Goal: Transaction & Acquisition: Purchase product/service

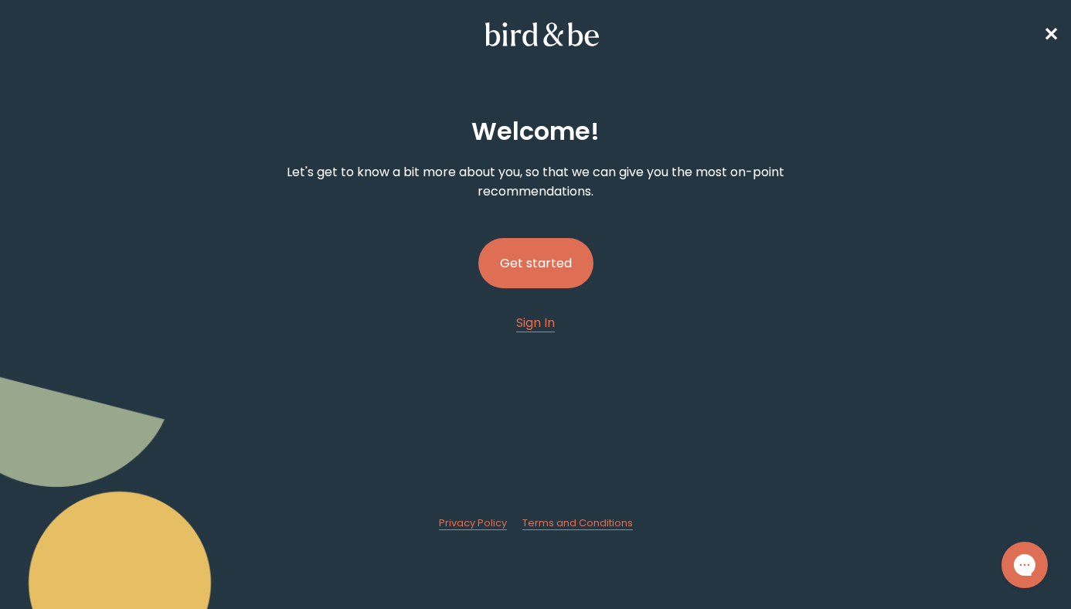
click at [555, 261] on button "Get started" at bounding box center [535, 263] width 115 height 50
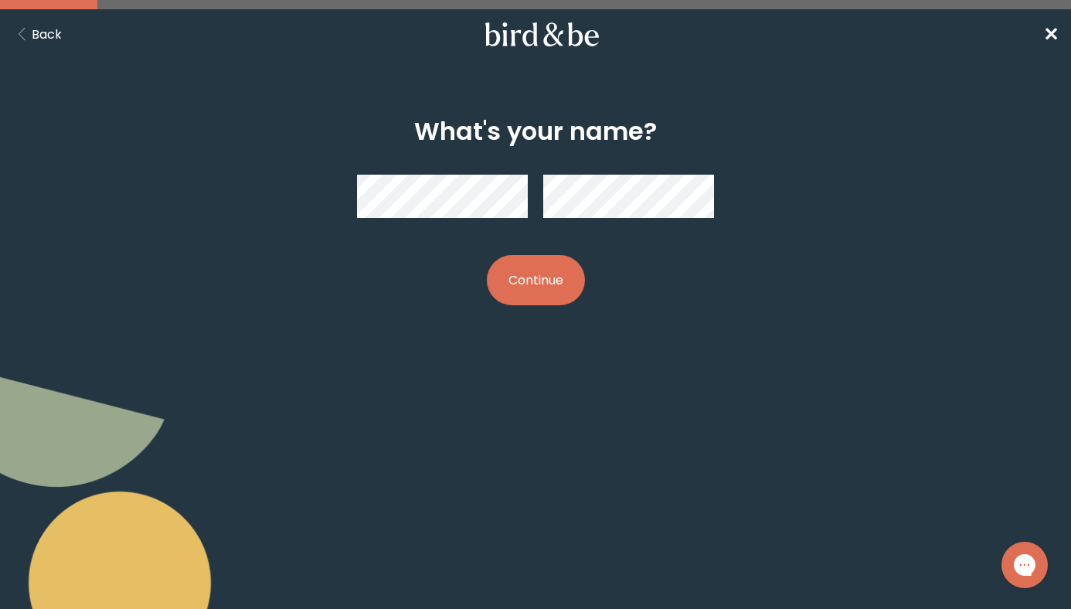
click at [49, 29] on button "Back" at bounding box center [36, 34] width 49 height 19
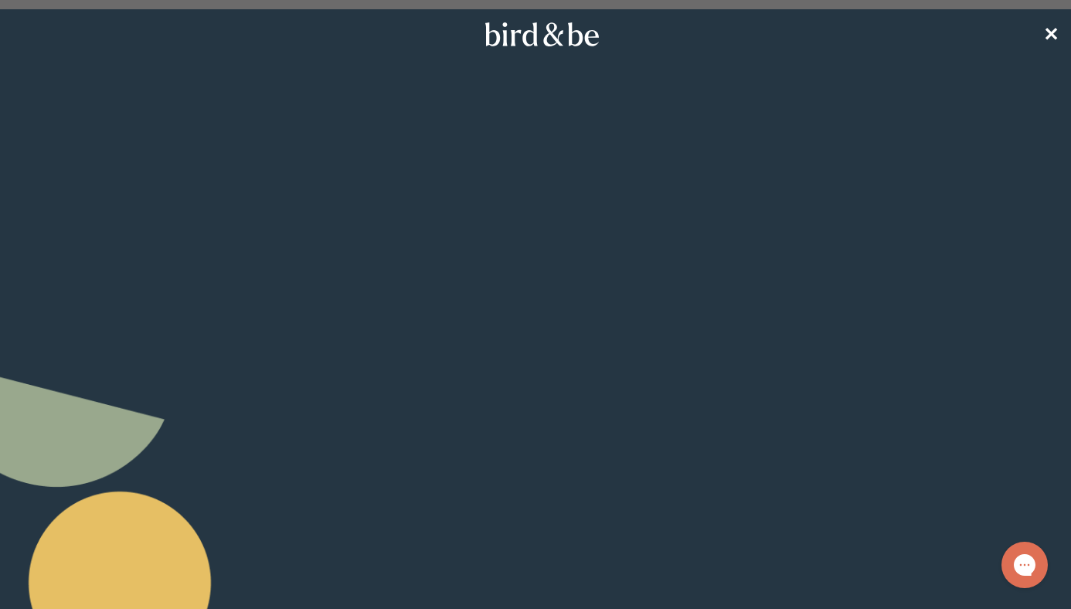
click at [534, 320] on span "Sign In" at bounding box center [535, 323] width 39 height 18
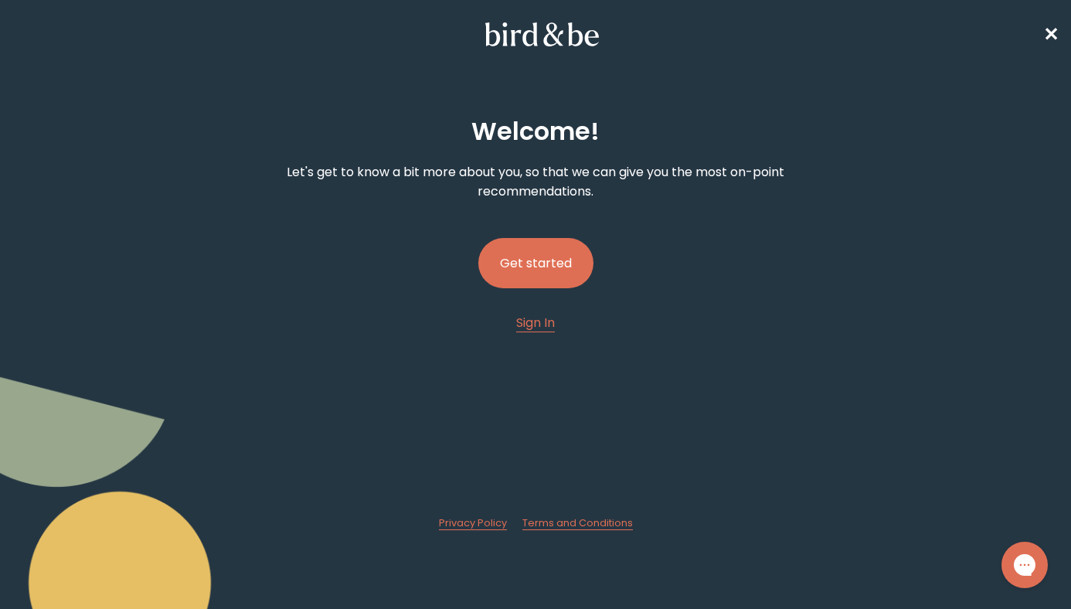
click at [530, 253] on button "Get started" at bounding box center [535, 263] width 115 height 50
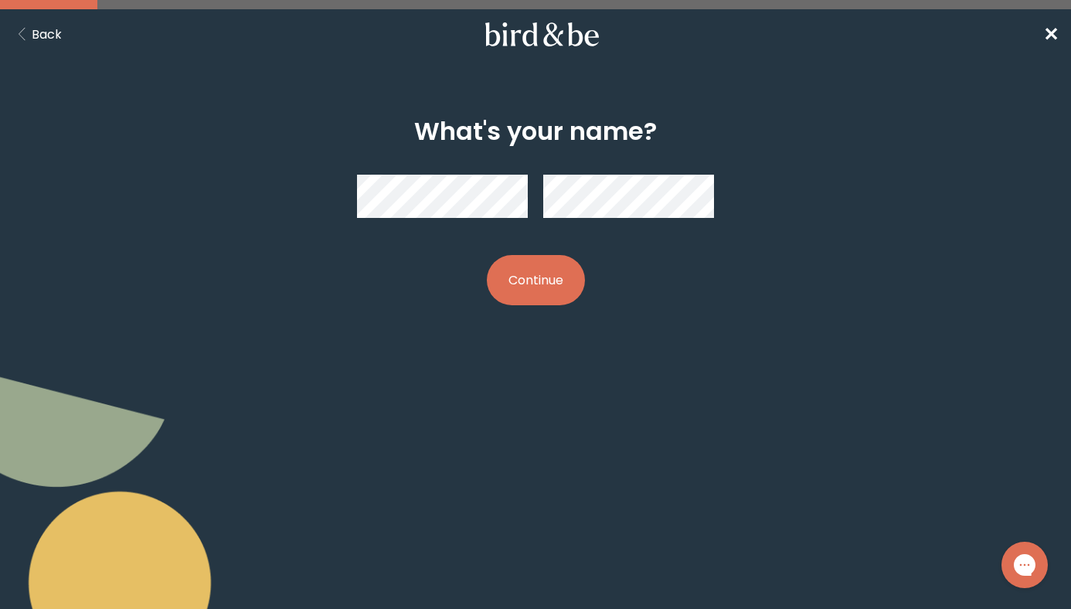
click at [487, 255] on button "Continue" at bounding box center [536, 280] width 98 height 50
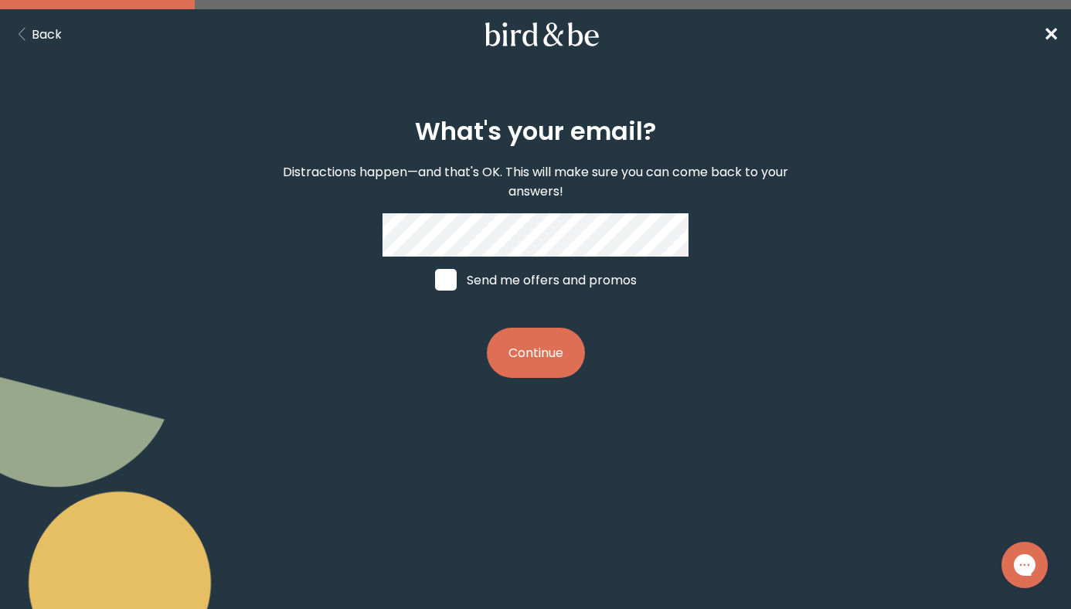
click at [511, 378] on div "What's your email? Distractions happen—and that's OK. This will make sure you c…" at bounding box center [535, 248] width 511 height 311
click at [514, 355] on button "Continue" at bounding box center [536, 352] width 98 height 50
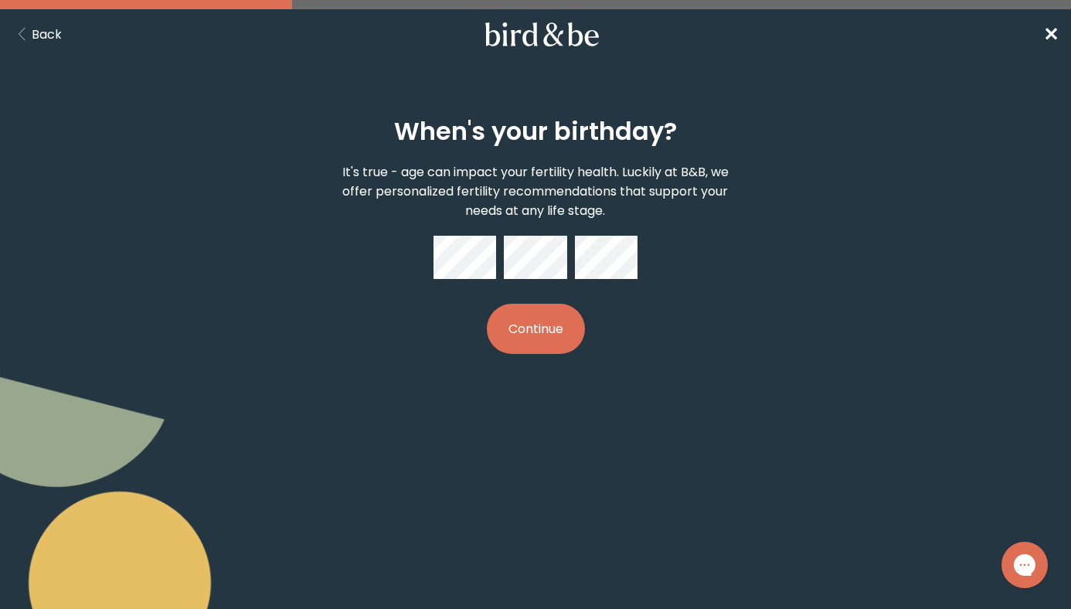
click at [487, 304] on button "Continue" at bounding box center [536, 329] width 98 height 50
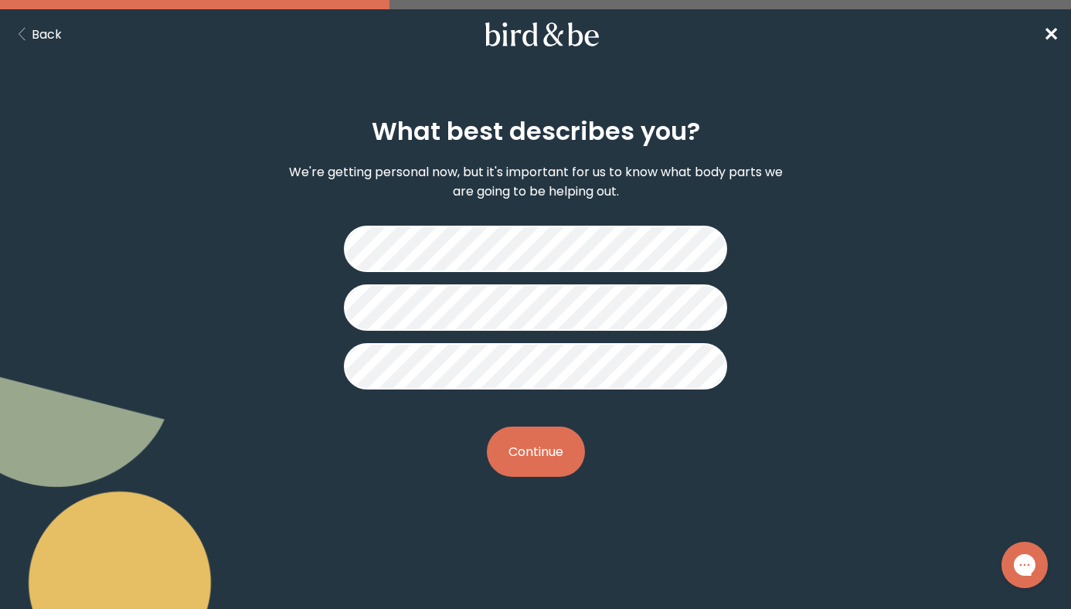
click at [525, 449] on button "Continue" at bounding box center [536, 451] width 98 height 50
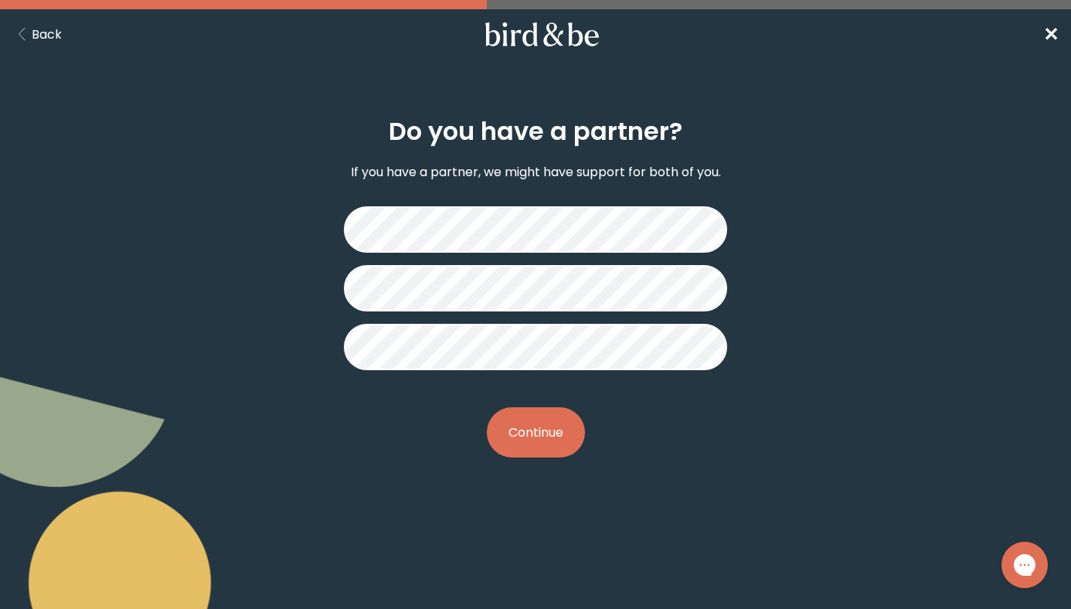
click at [548, 422] on button "Continue" at bounding box center [536, 432] width 98 height 50
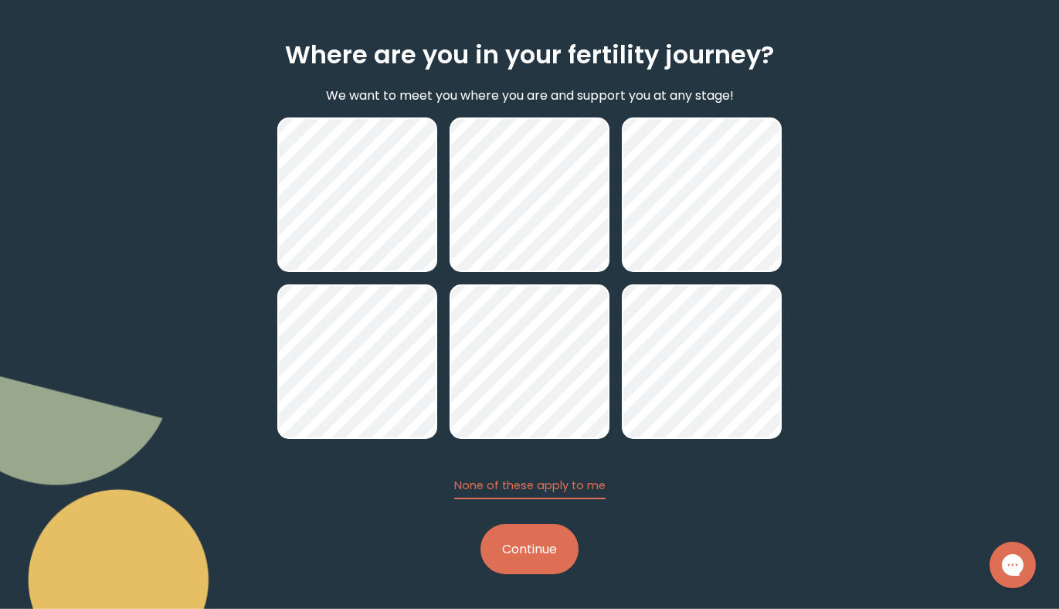
scroll to position [77, 0]
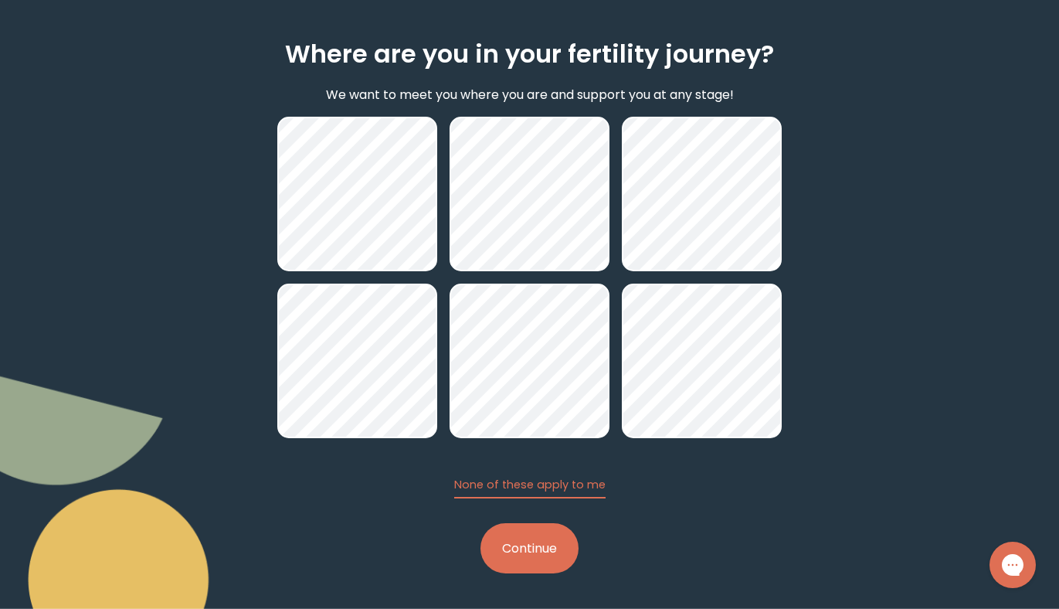
click at [545, 534] on button "Continue" at bounding box center [529, 548] width 98 height 50
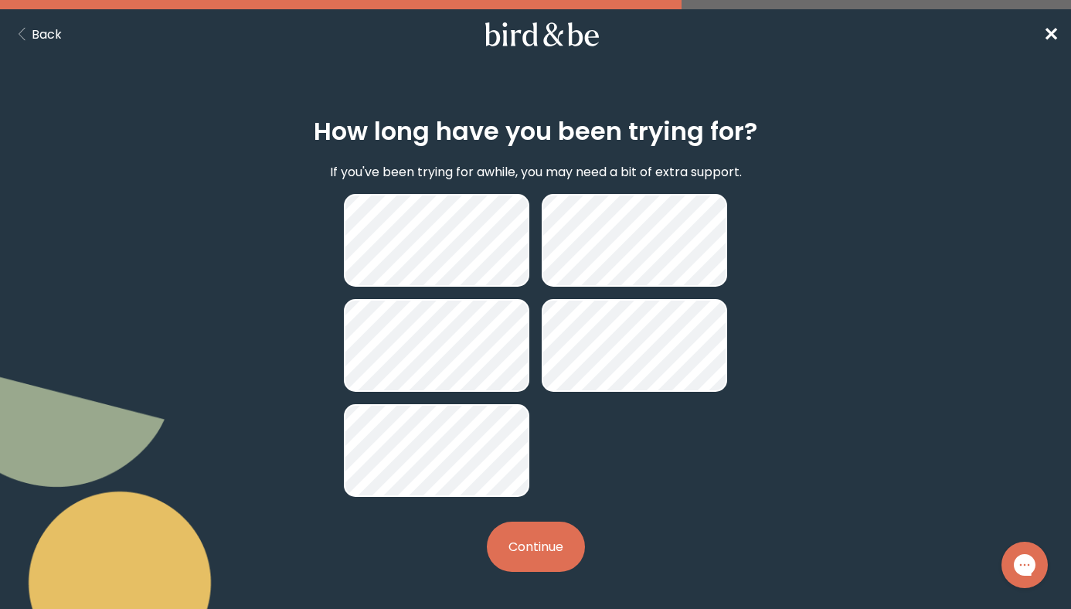
click at [531, 541] on button "Continue" at bounding box center [536, 546] width 98 height 50
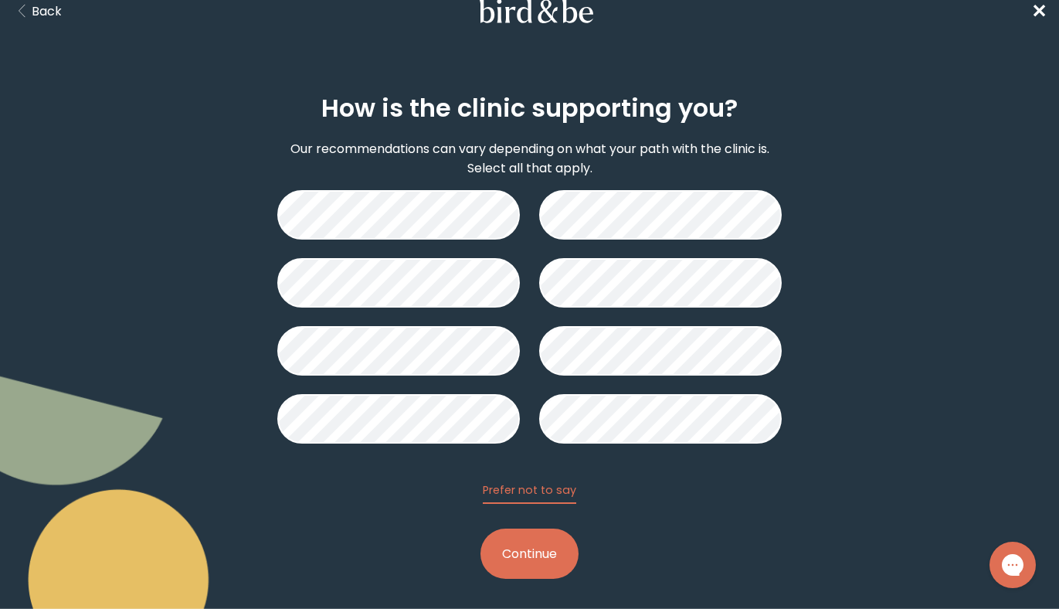
scroll to position [24, 0]
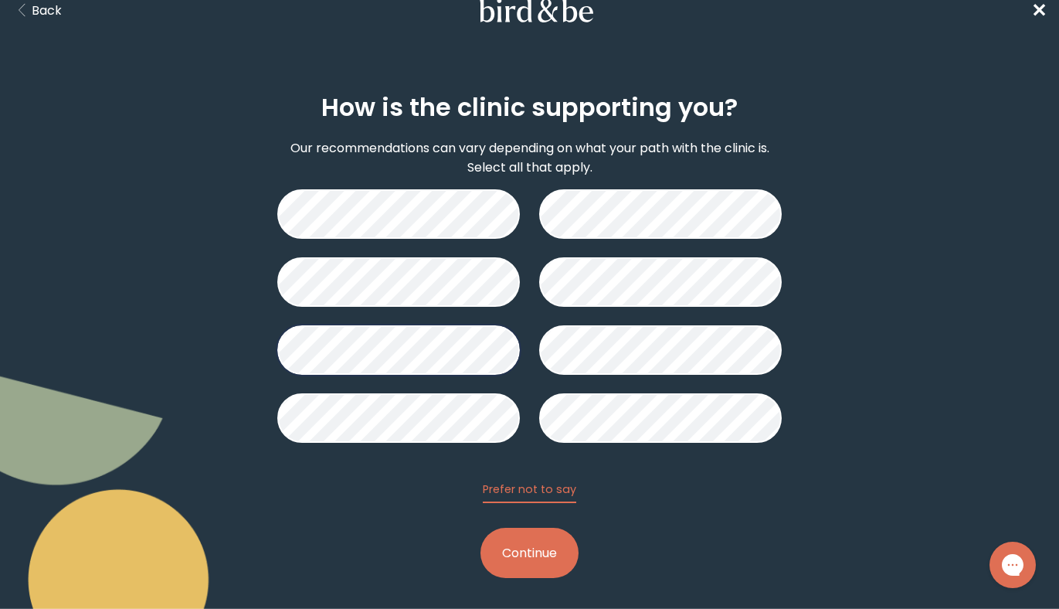
click at [521, 534] on button "Continue" at bounding box center [529, 553] width 98 height 50
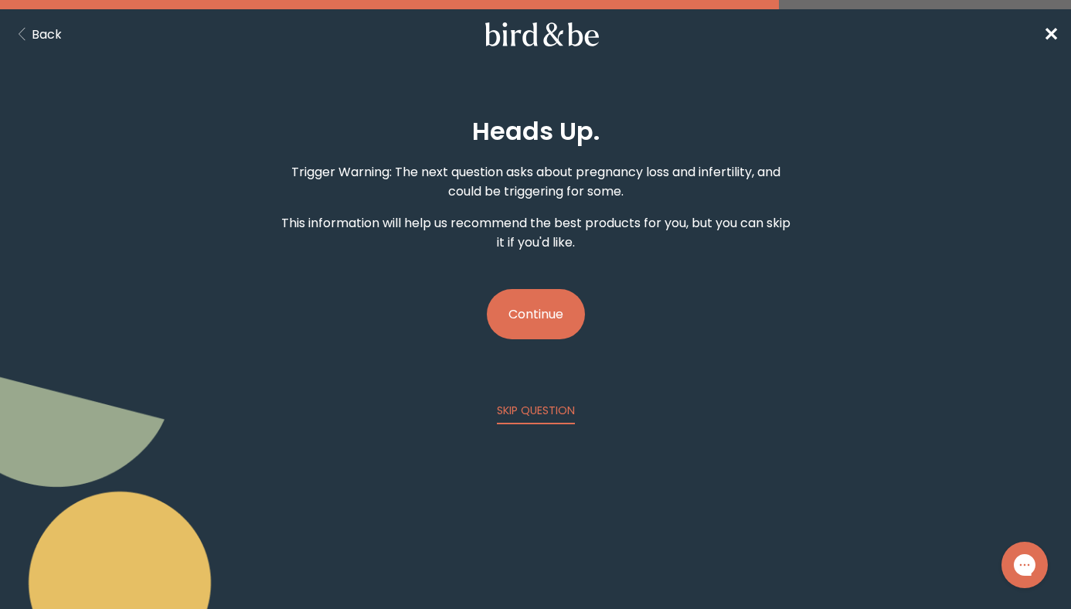
click at [552, 314] on button "Continue" at bounding box center [536, 314] width 98 height 50
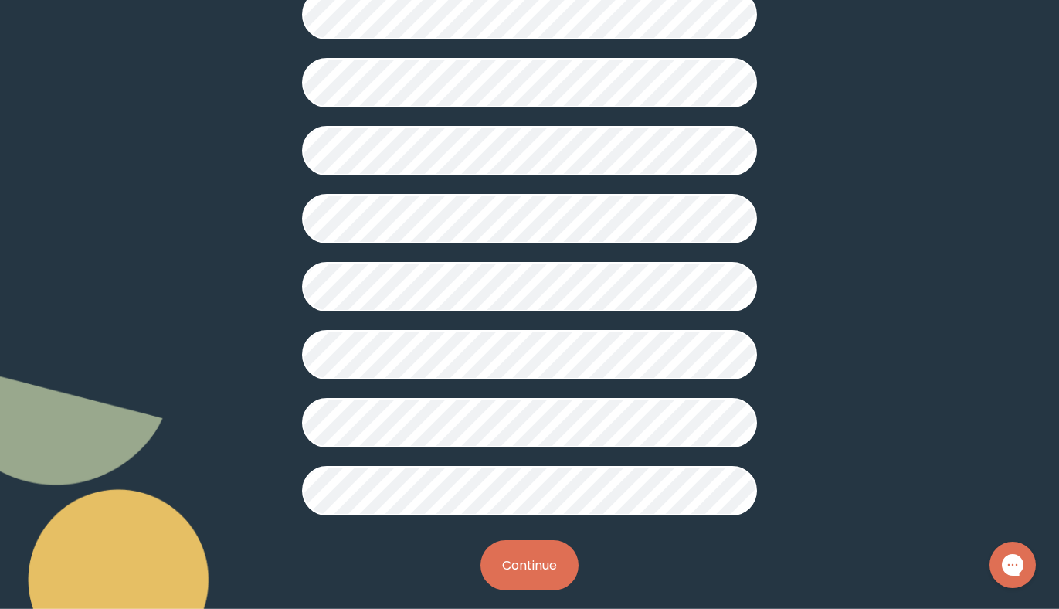
scroll to position [362, 0]
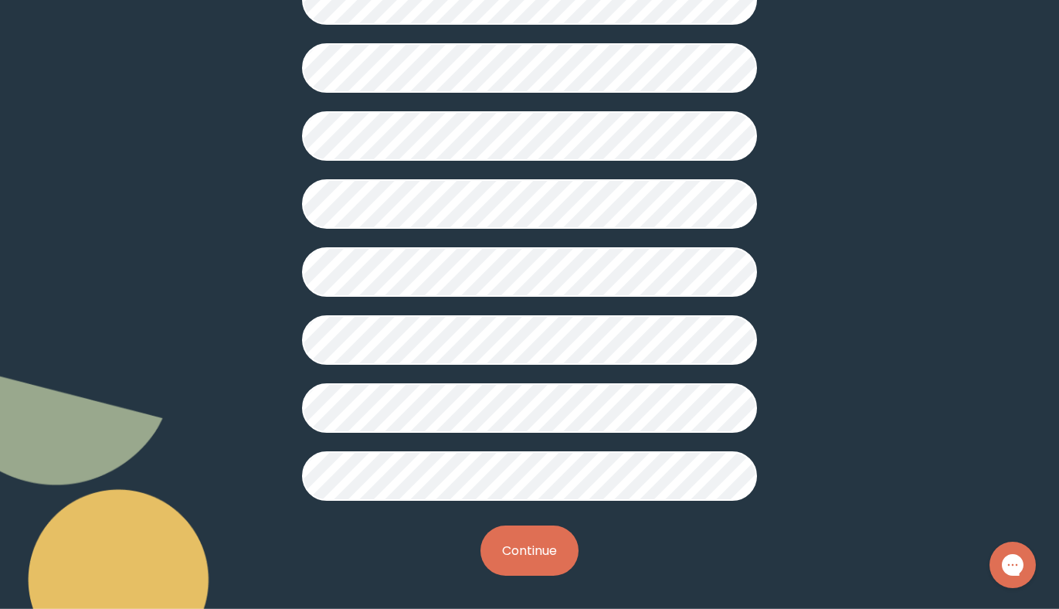
click at [511, 532] on button "Continue" at bounding box center [529, 550] width 98 height 50
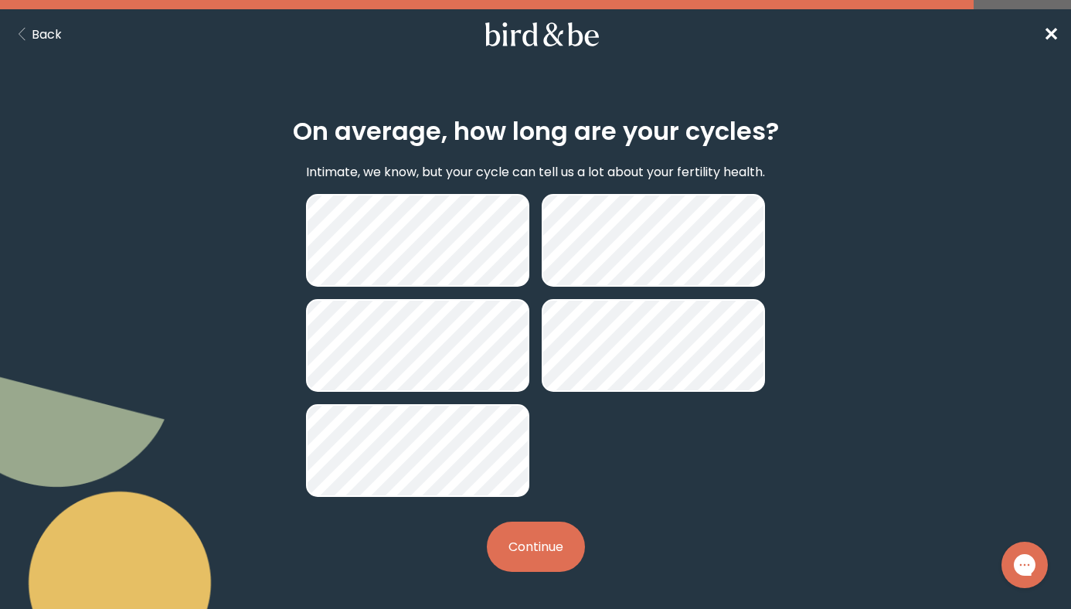
click at [522, 561] on button "Continue" at bounding box center [536, 546] width 98 height 50
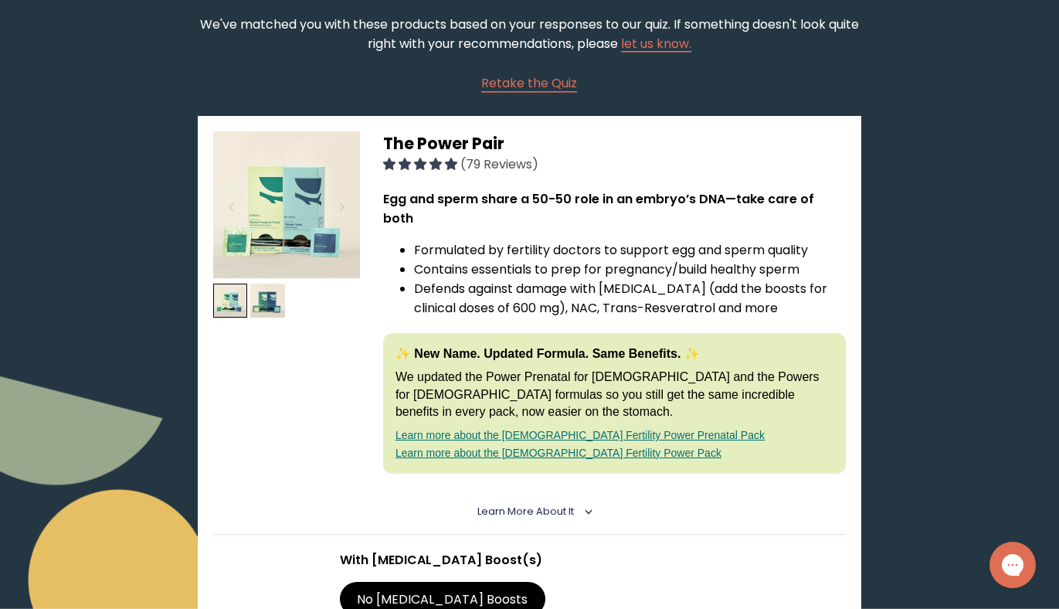
scroll to position [299, 0]
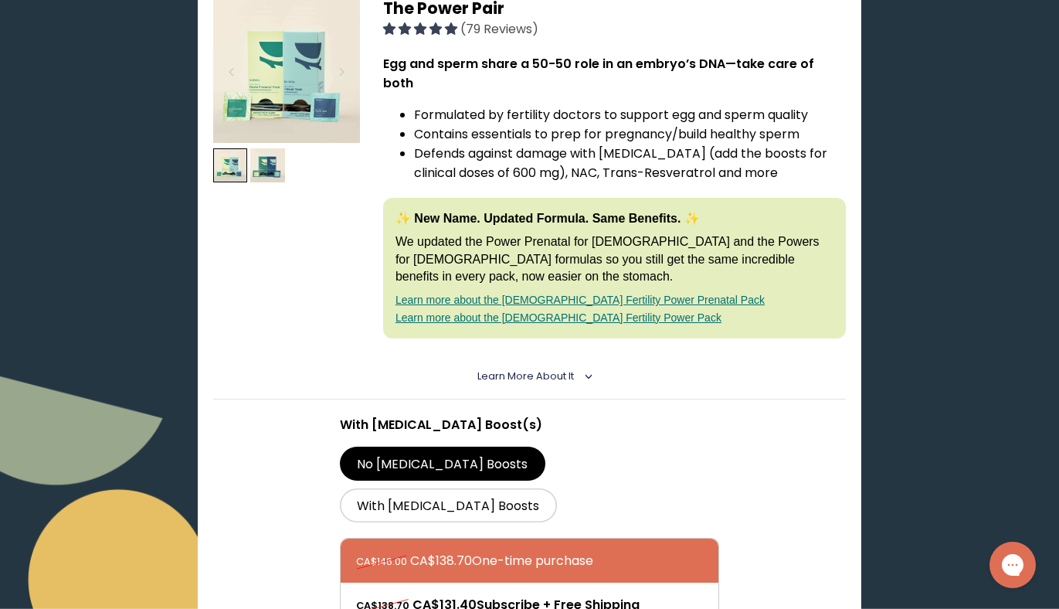
click at [548, 369] on span "Learn More About it" at bounding box center [525, 375] width 97 height 13
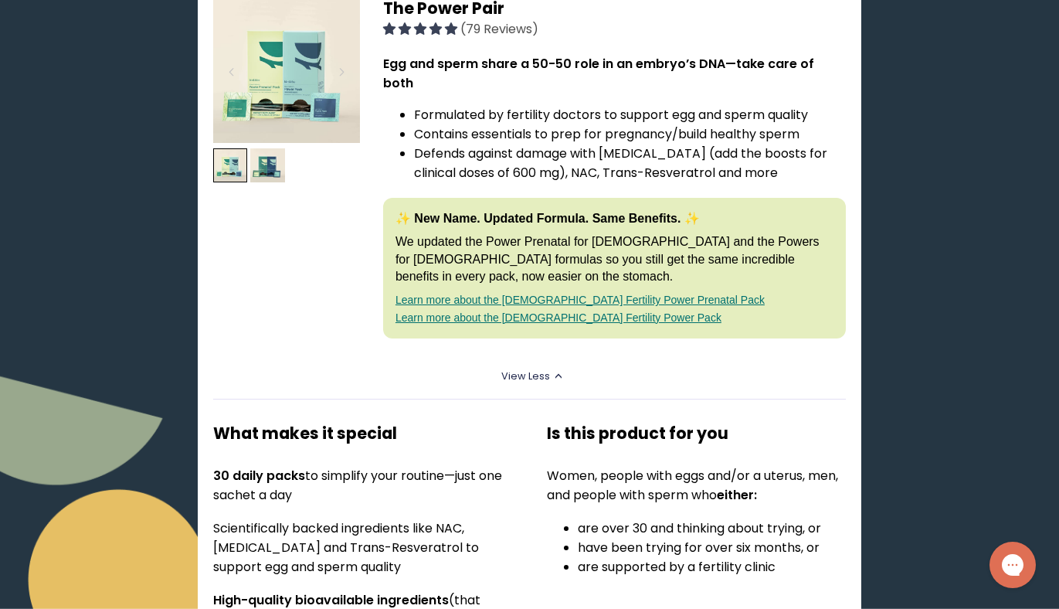
click at [538, 369] on span "View Less" at bounding box center [525, 375] width 49 height 13
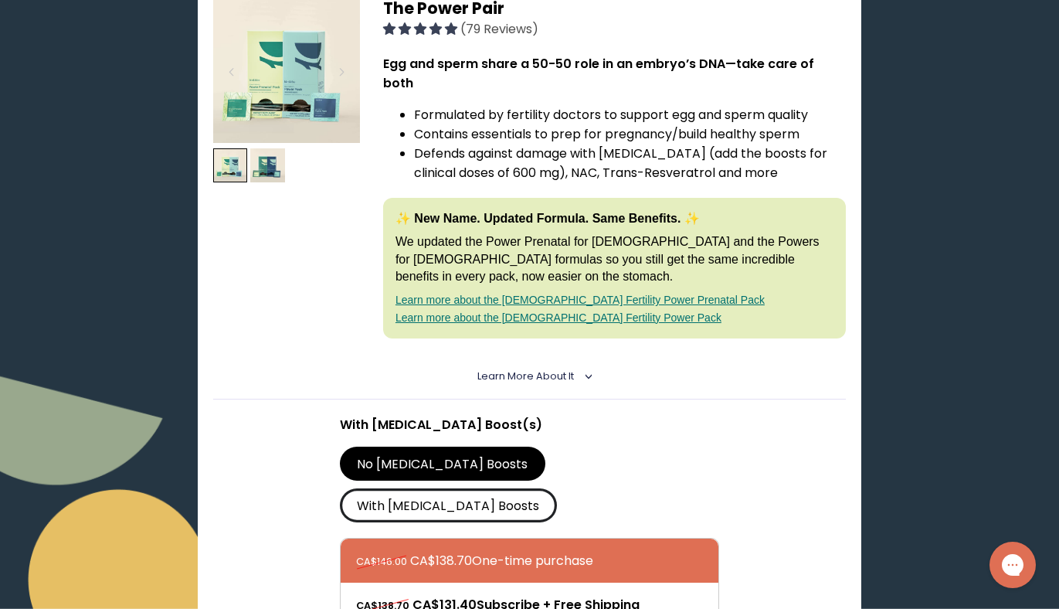
click at [551, 488] on label "With CoQ10 Boosts" at bounding box center [448, 505] width 217 height 34
click at [0, 0] on input "With CoQ10 Boosts" at bounding box center [0, 0] width 0 height 0
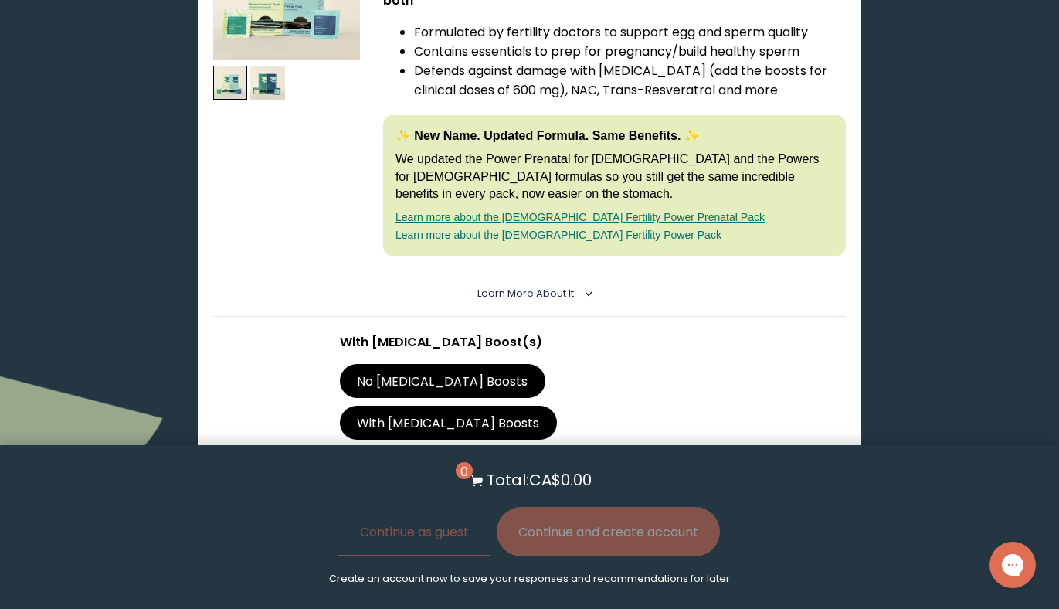
scroll to position [469, 0]
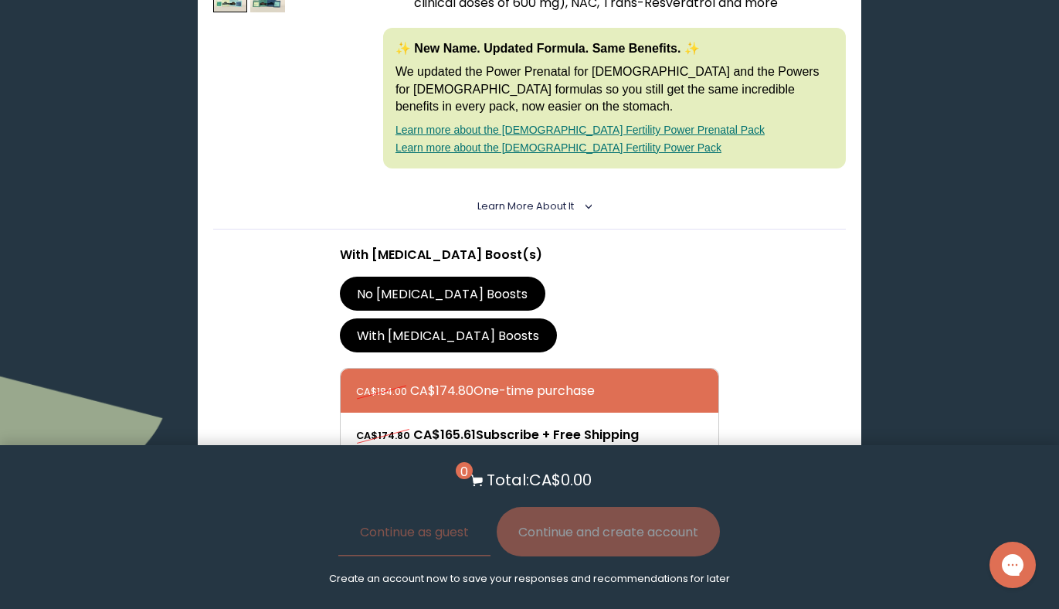
click at [579, 496] on button "Add to Cart - CA$174.80" at bounding box center [529, 513] width 186 height 35
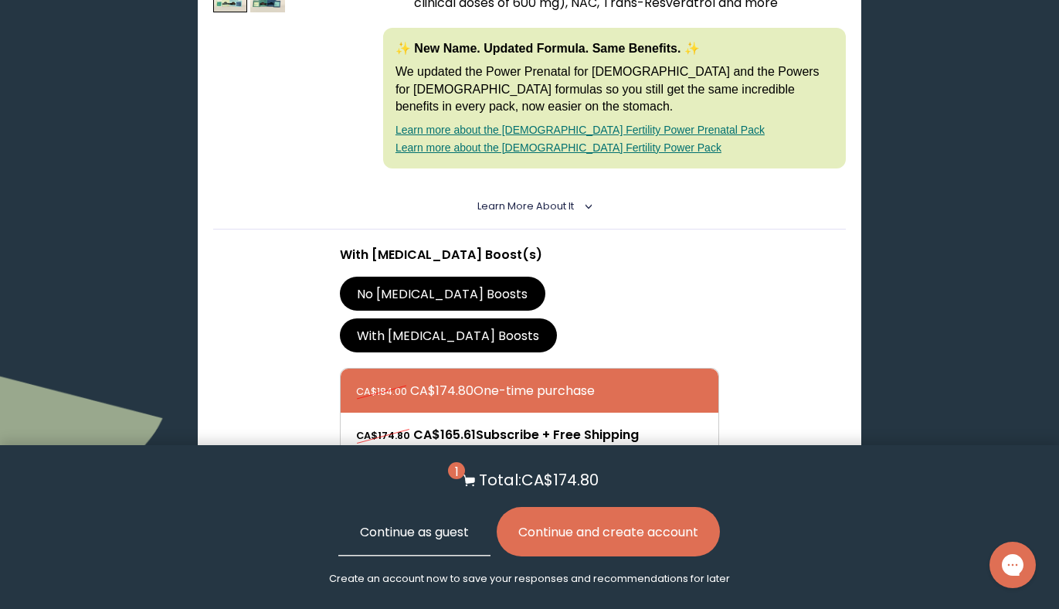
click at [397, 533] on button "Continue as guest" at bounding box center [414, 531] width 152 height 49
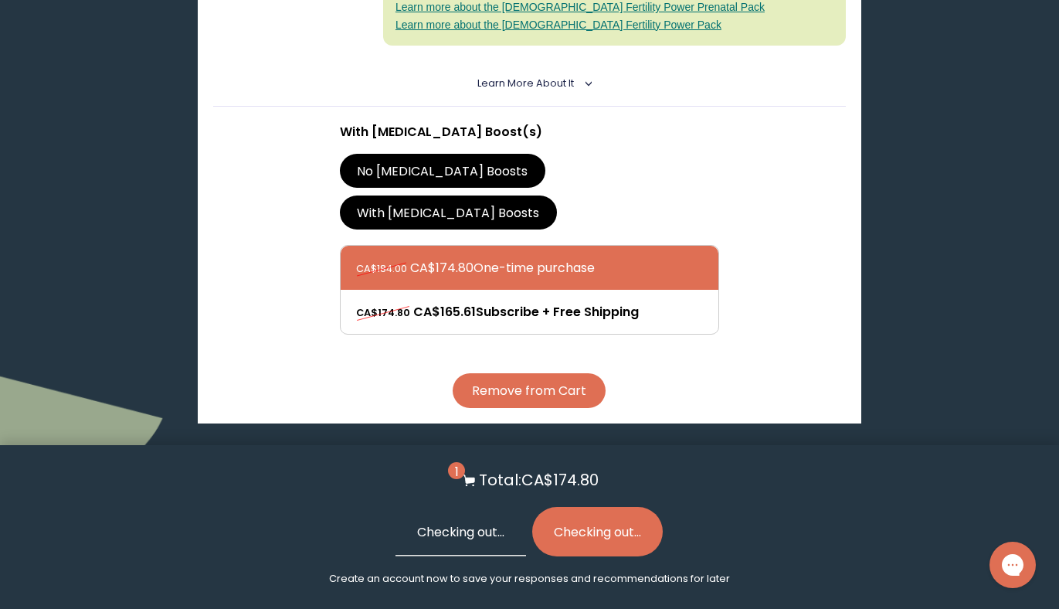
scroll to position [597, 0]
